Goal: Information Seeking & Learning: Learn about a topic

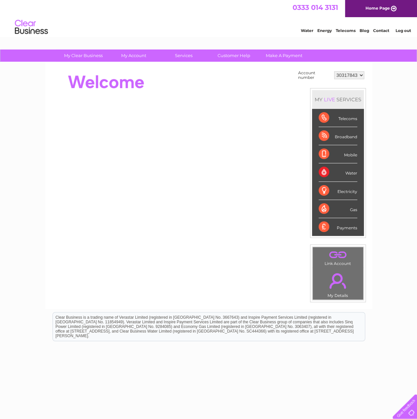
click at [349, 74] on select "30317843" at bounding box center [349, 75] width 30 height 8
click at [234, 54] on link "Customer Help" at bounding box center [233, 55] width 54 height 12
